Goal: Task Accomplishment & Management: Complete application form

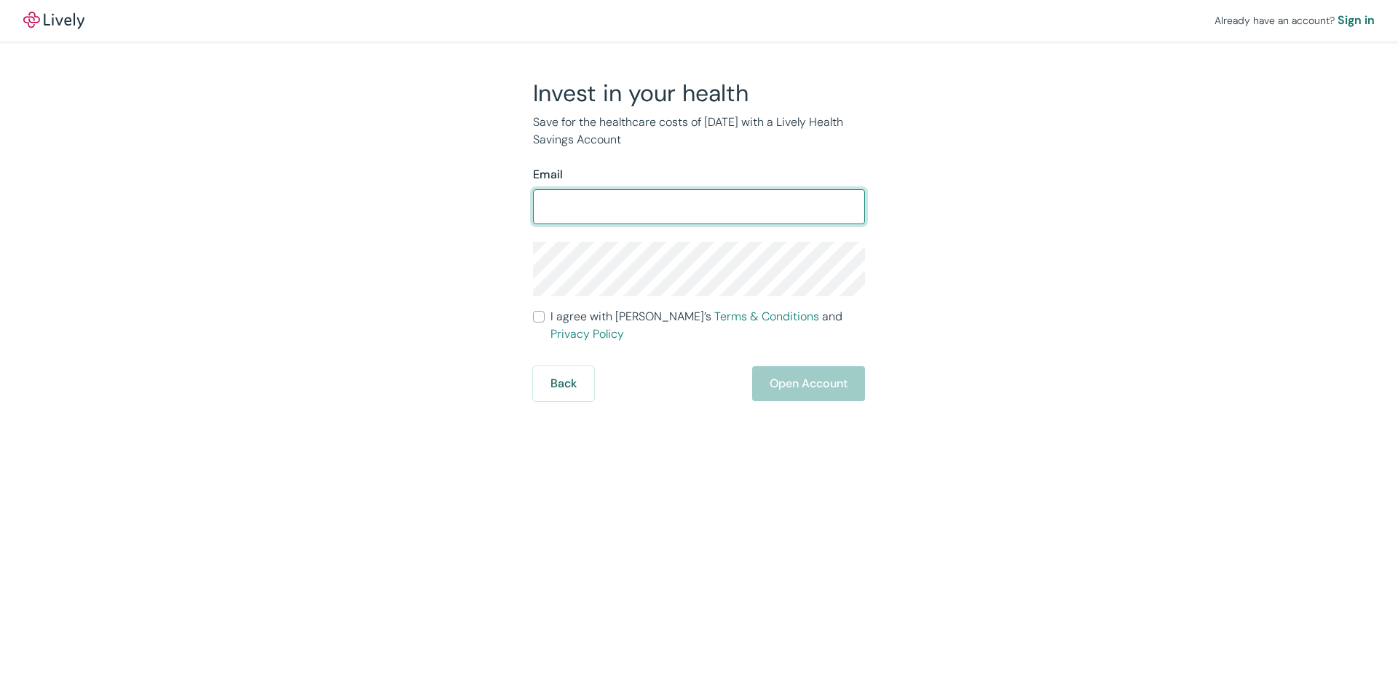
click at [652, 216] on input "Email" at bounding box center [699, 206] width 332 height 29
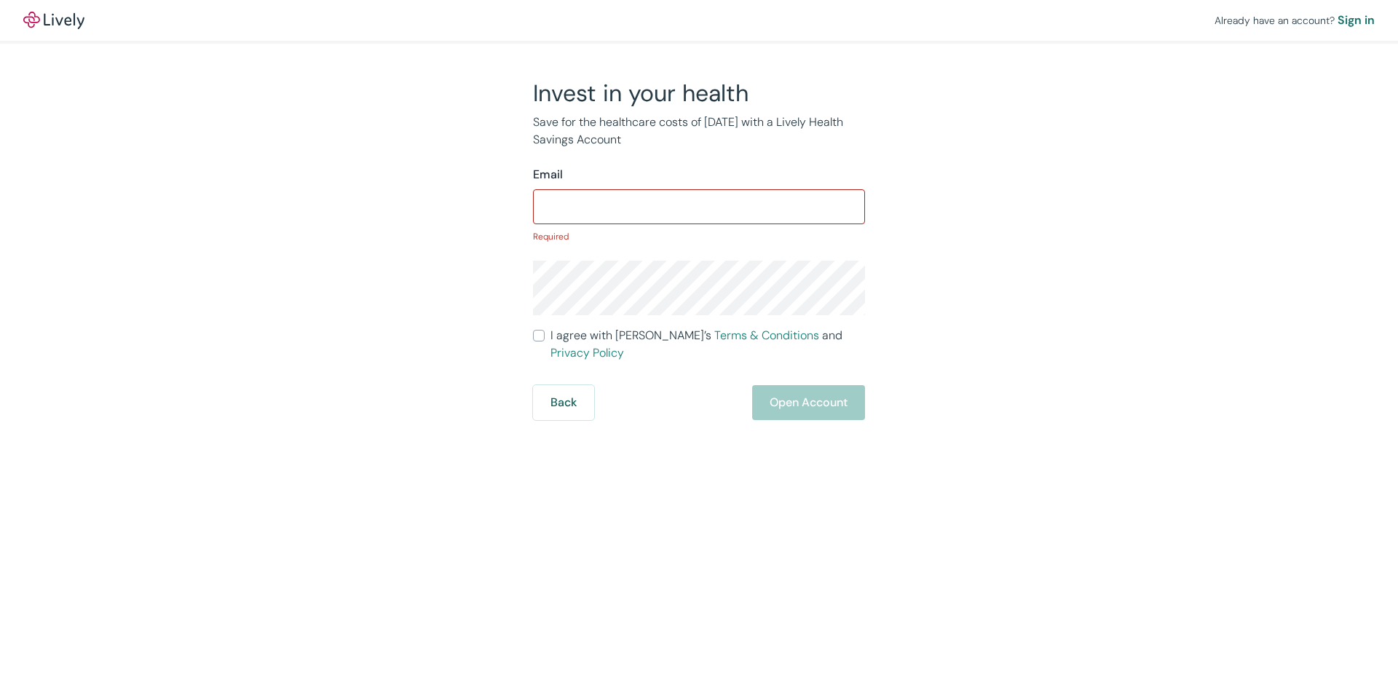
type input "[EMAIL_ADDRESS][PERSON_NAME][DOMAIN_NAME]"
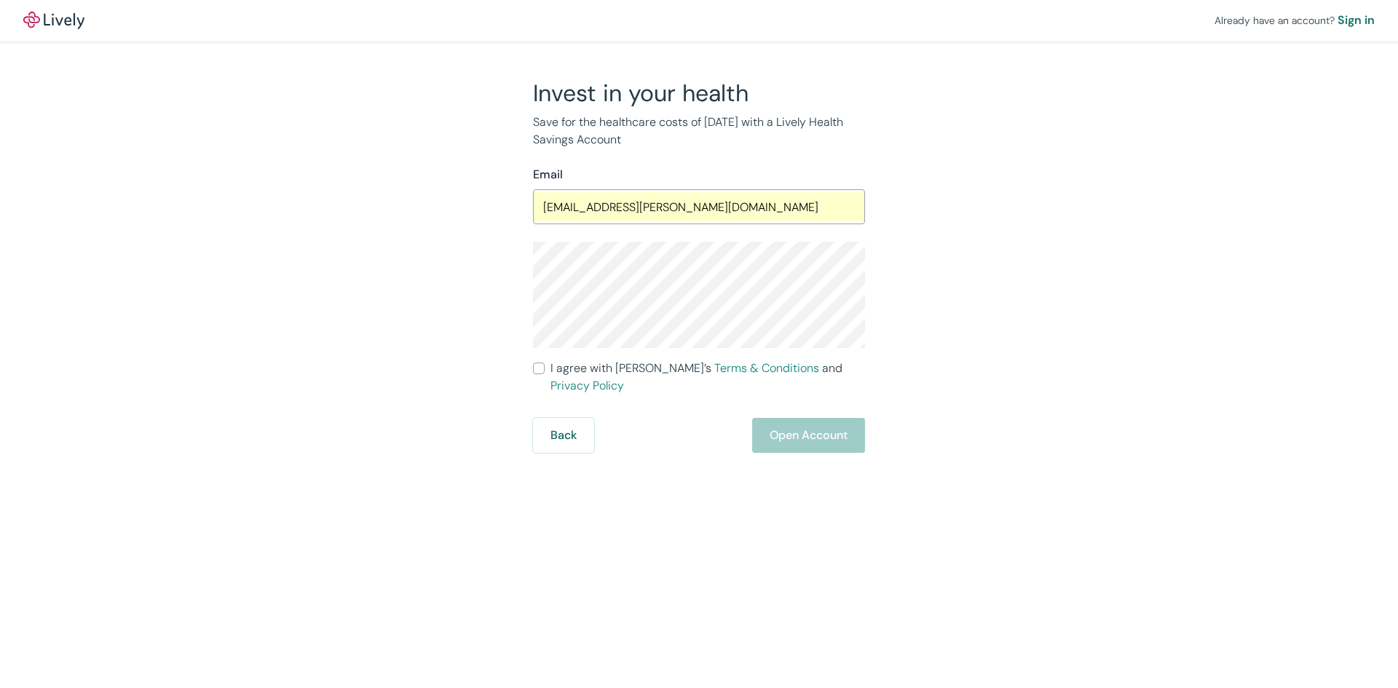
click at [473, 356] on div "Invest in your health Save for the healthcare costs of [DATE] with a Lively Hea…" at bounding box center [690, 266] width 699 height 374
click at [540, 366] on input "I agree with Lively’s Terms & Conditions and Privacy Policy" at bounding box center [539, 369] width 12 height 12
checkbox input "true"
click at [794, 418] on button "Open Account" at bounding box center [808, 435] width 113 height 35
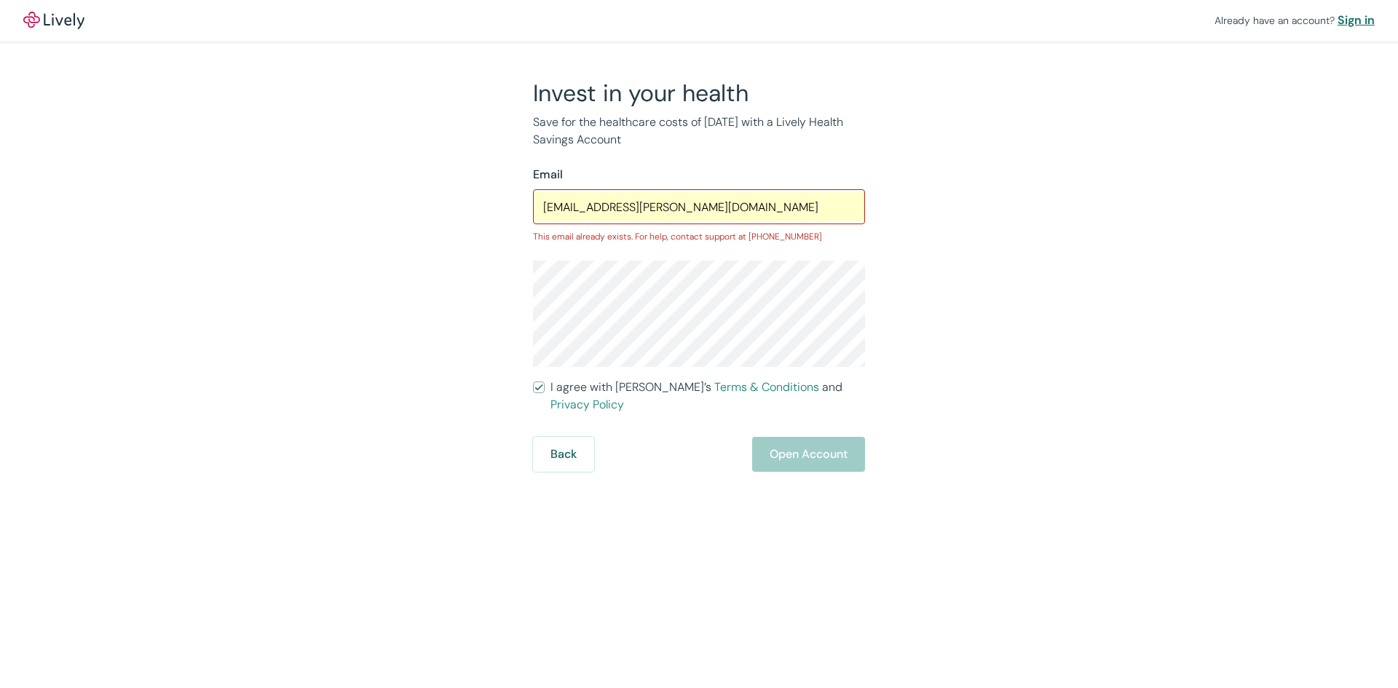
click at [1354, 27] on div "Sign in" at bounding box center [1356, 20] width 37 height 17
